Goal: Transaction & Acquisition: Purchase product/service

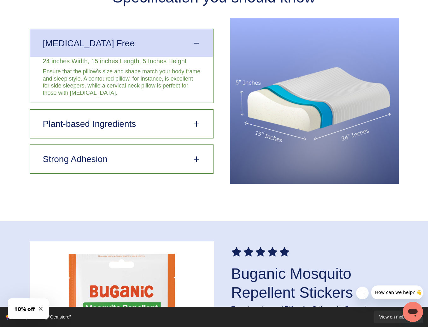
scroll to position [1452, 0]
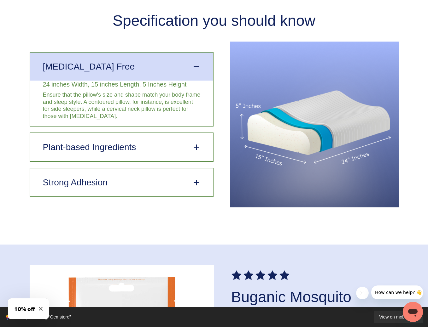
click at [40, 143] on div "Plant-based Ingredients" at bounding box center [121, 147] width 182 height 28
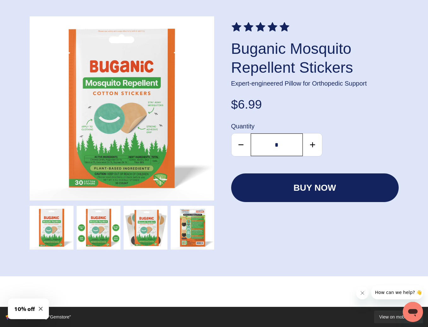
scroll to position [1703, 0]
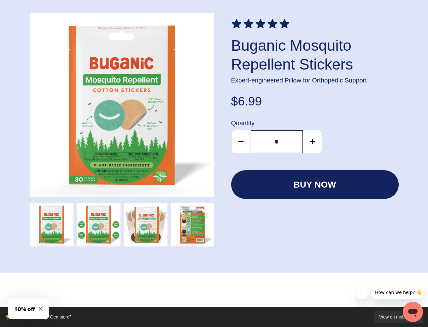
click at [316, 141] on icon "increment" at bounding box center [312, 141] width 9 height 9
click at [312, 138] on icon "increment" at bounding box center [312, 141] width 9 height 9
click at [307, 138] on button "increment" at bounding box center [312, 141] width 19 height 23
type input "*"
click at [314, 182] on span "buy now" at bounding box center [314, 184] width 43 height 11
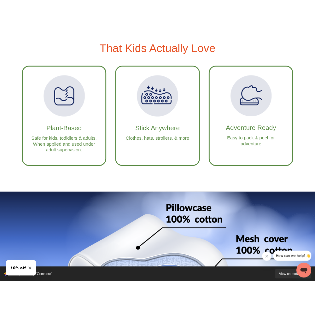
scroll to position [0, 0]
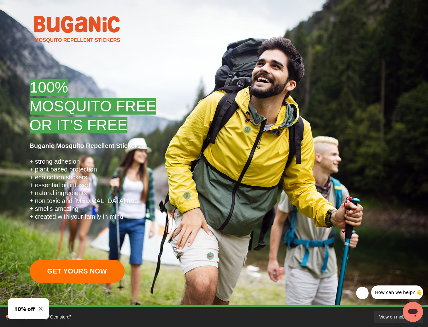
click at [37, 114] on span "MOSQUITO FREE" at bounding box center [93, 106] width 127 height 17
click at [41, 109] on span "MOSQUITO FREE" at bounding box center [93, 106] width 127 height 17
